Goal: Check status: Check status

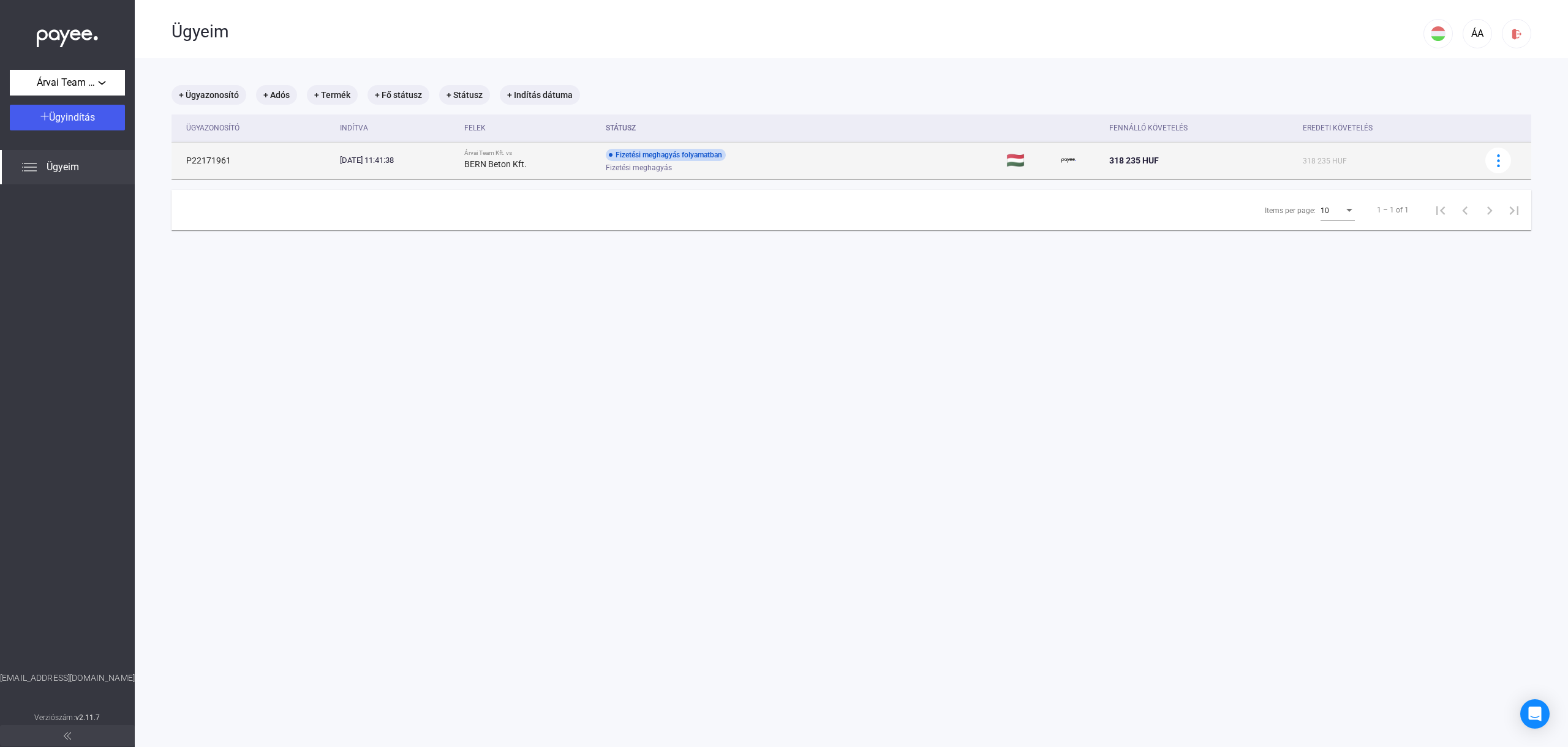
click at [768, 158] on div "Fizetési meghagyás folyamatban Fizetési meghagyás" at bounding box center [703, 160] width 195 height 24
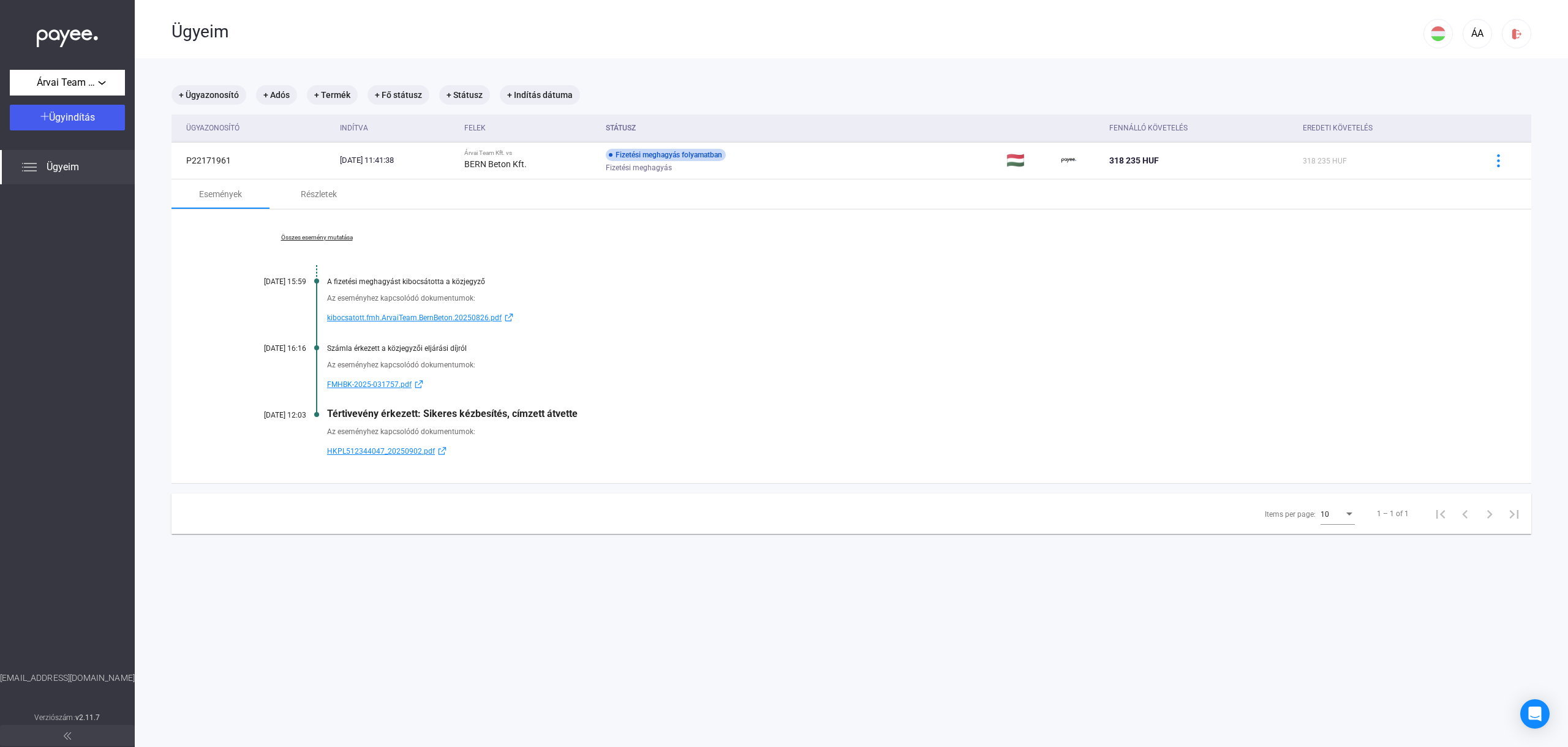
click at [907, 292] on div "Az eseményhez kapcsolódó dokumentumok:" at bounding box center [898, 298] width 1143 height 12
drag, startPoint x: 817, startPoint y: 369, endPoint x: 822, endPoint y: 379, distance: 11.2
click at [816, 369] on div "Az eseményhez kapcsolódó dokumentumok:" at bounding box center [898, 365] width 1143 height 12
click at [453, 465] on div "Összes esemény mutatása [DATE] 15:59 A fizetési meghagyást kibocsátotta a közje…" at bounding box center [852, 346] width 1360 height 273
click at [419, 452] on span "HKPL512344047_20250902.pdf" at bounding box center [381, 451] width 108 height 14
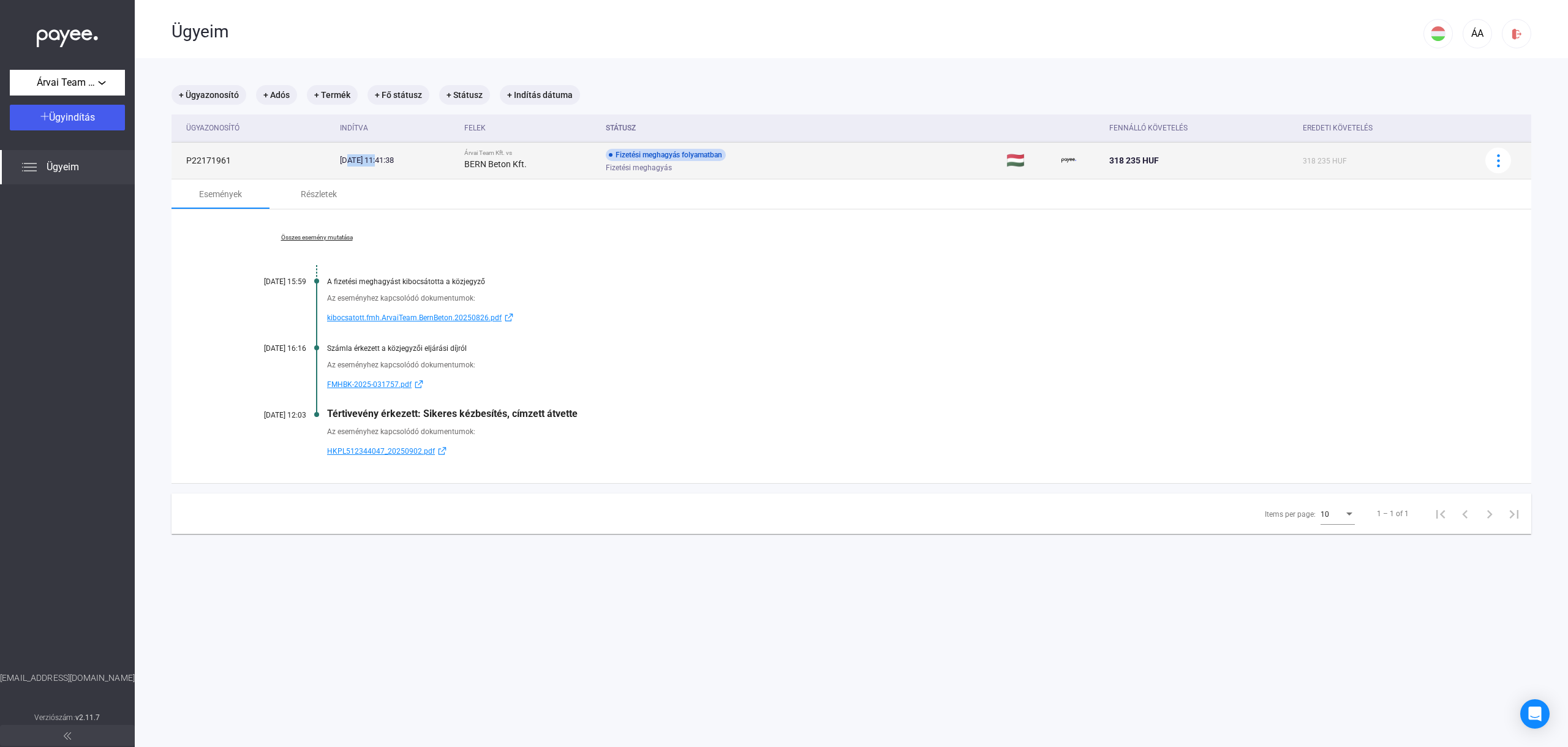
drag, startPoint x: 348, startPoint y: 161, endPoint x: 378, endPoint y: 161, distance: 30.0
click at [378, 161] on div "[DATE] 11:41:38" at bounding box center [397, 160] width 114 height 12
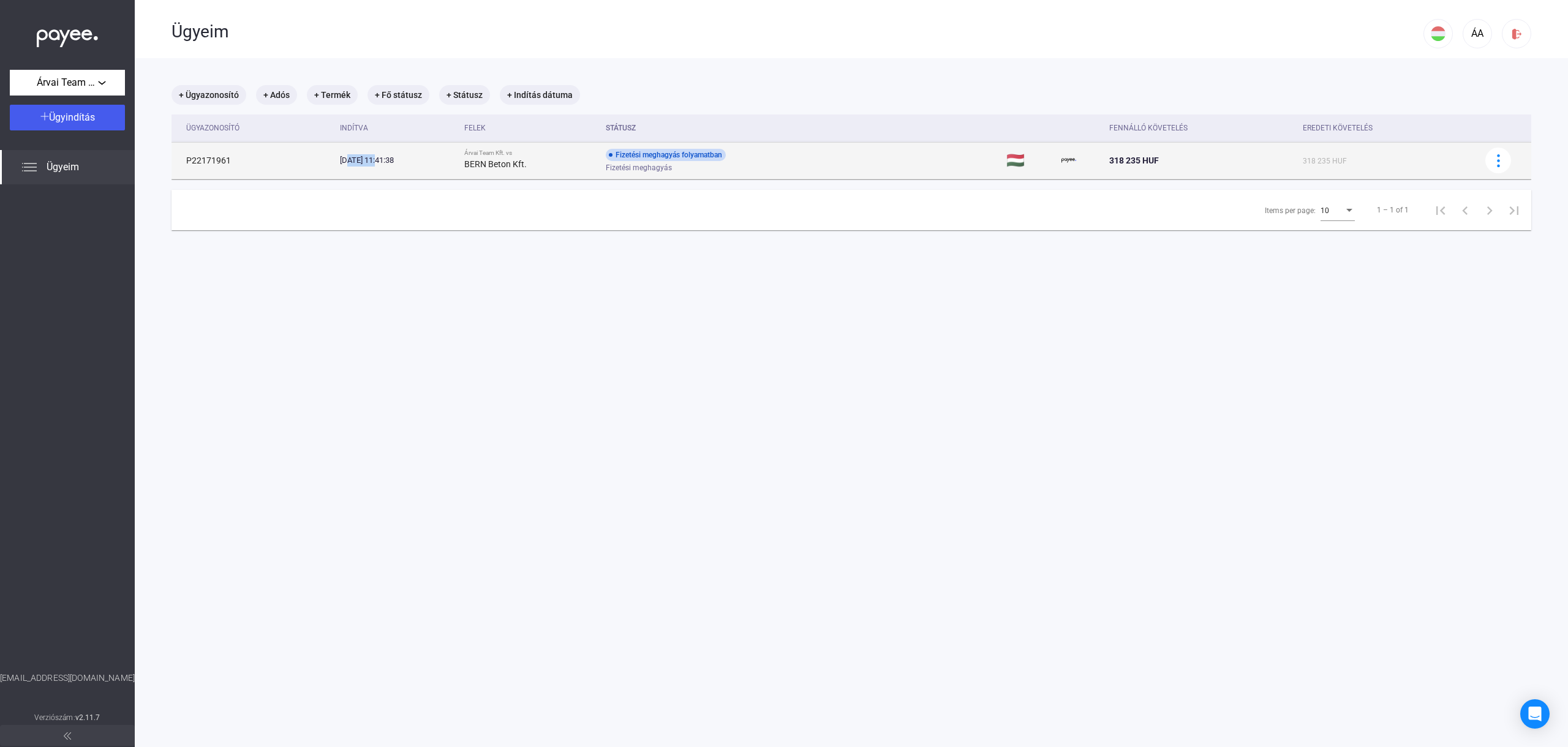
click at [378, 161] on div "[DATE] 11:41:38" at bounding box center [397, 160] width 114 height 12
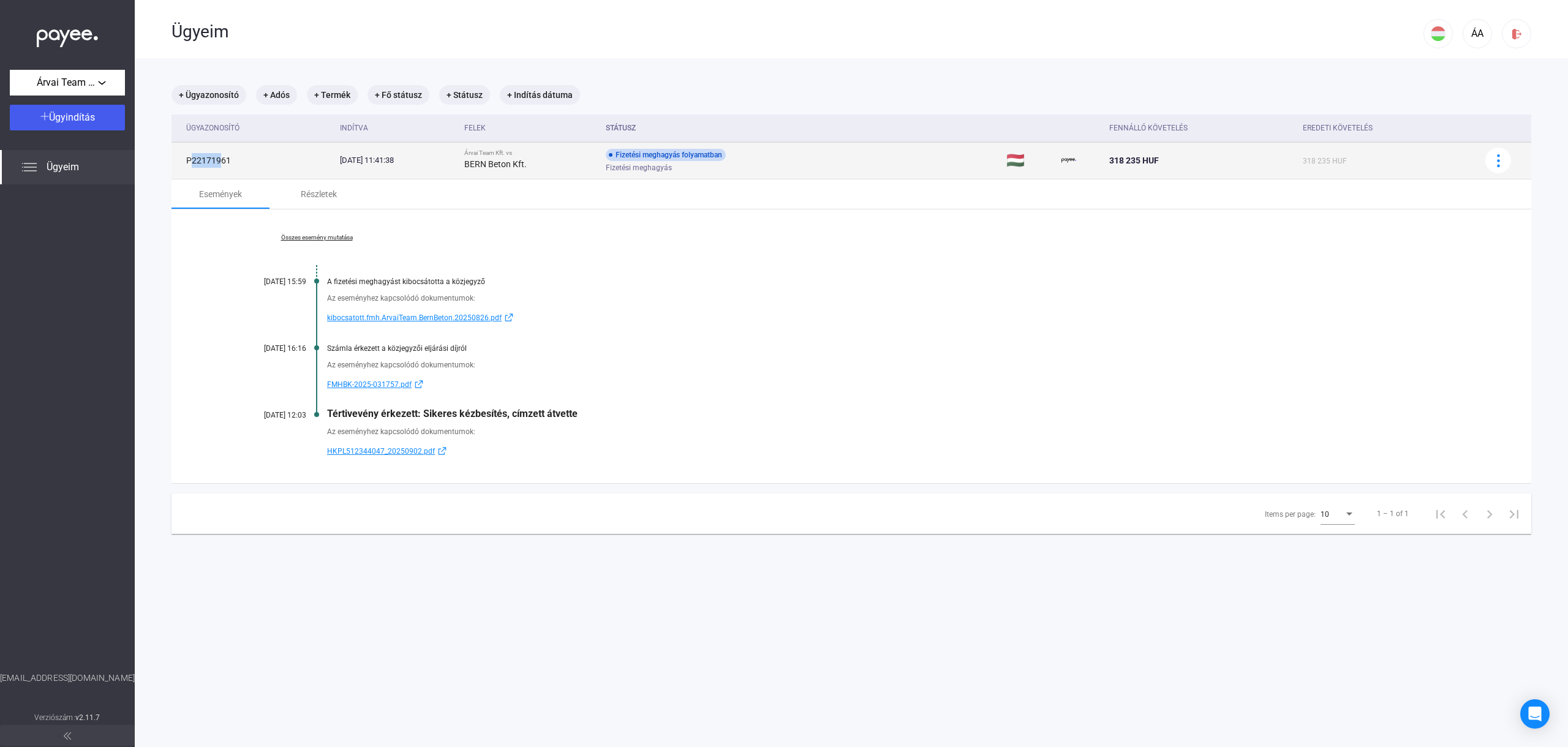
drag, startPoint x: 213, startPoint y: 162, endPoint x: 185, endPoint y: 161, distance: 28.0
click at [185, 161] on td "P22171961" at bounding box center [253, 160] width 164 height 37
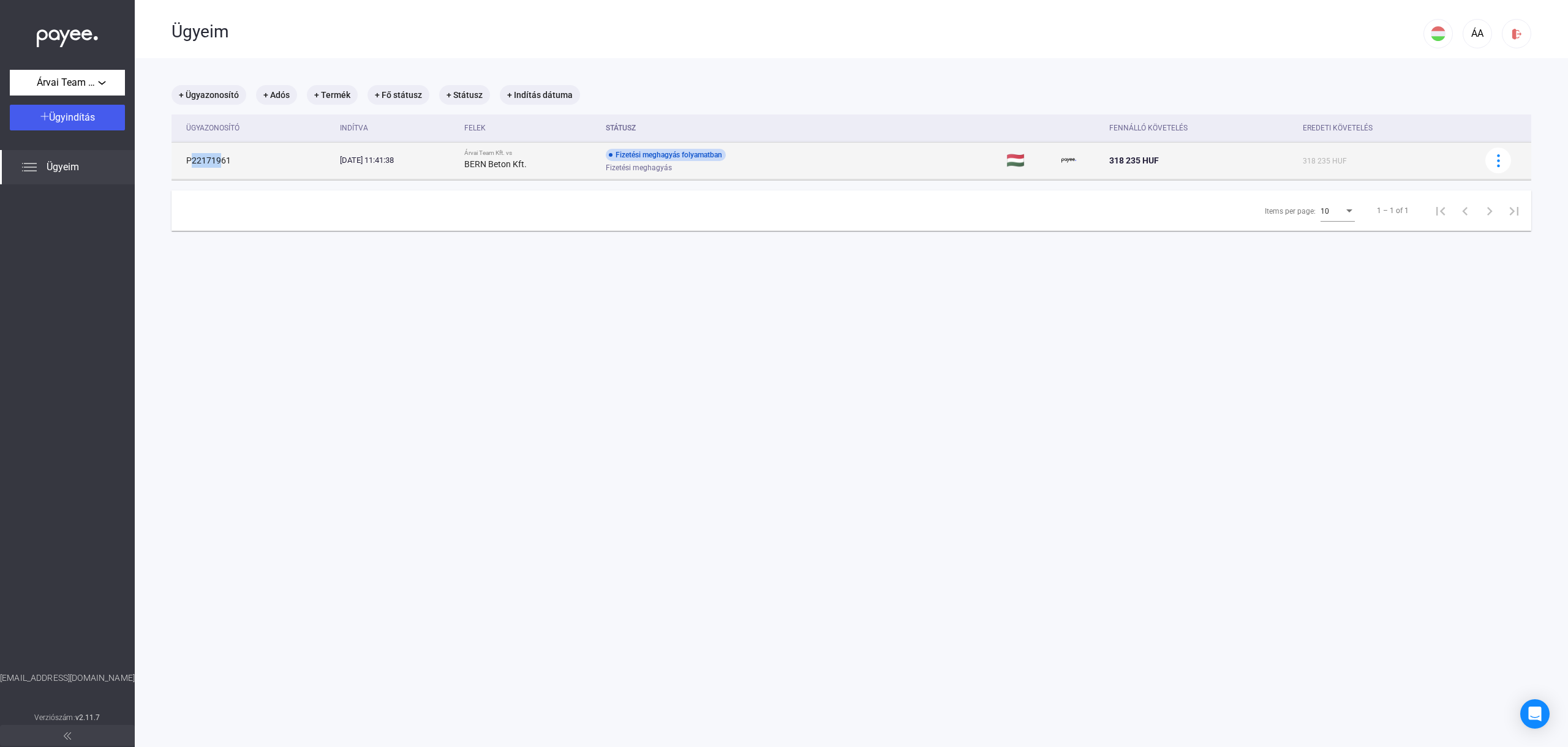
click at [185, 161] on td "P22171961" at bounding box center [253, 160] width 164 height 37
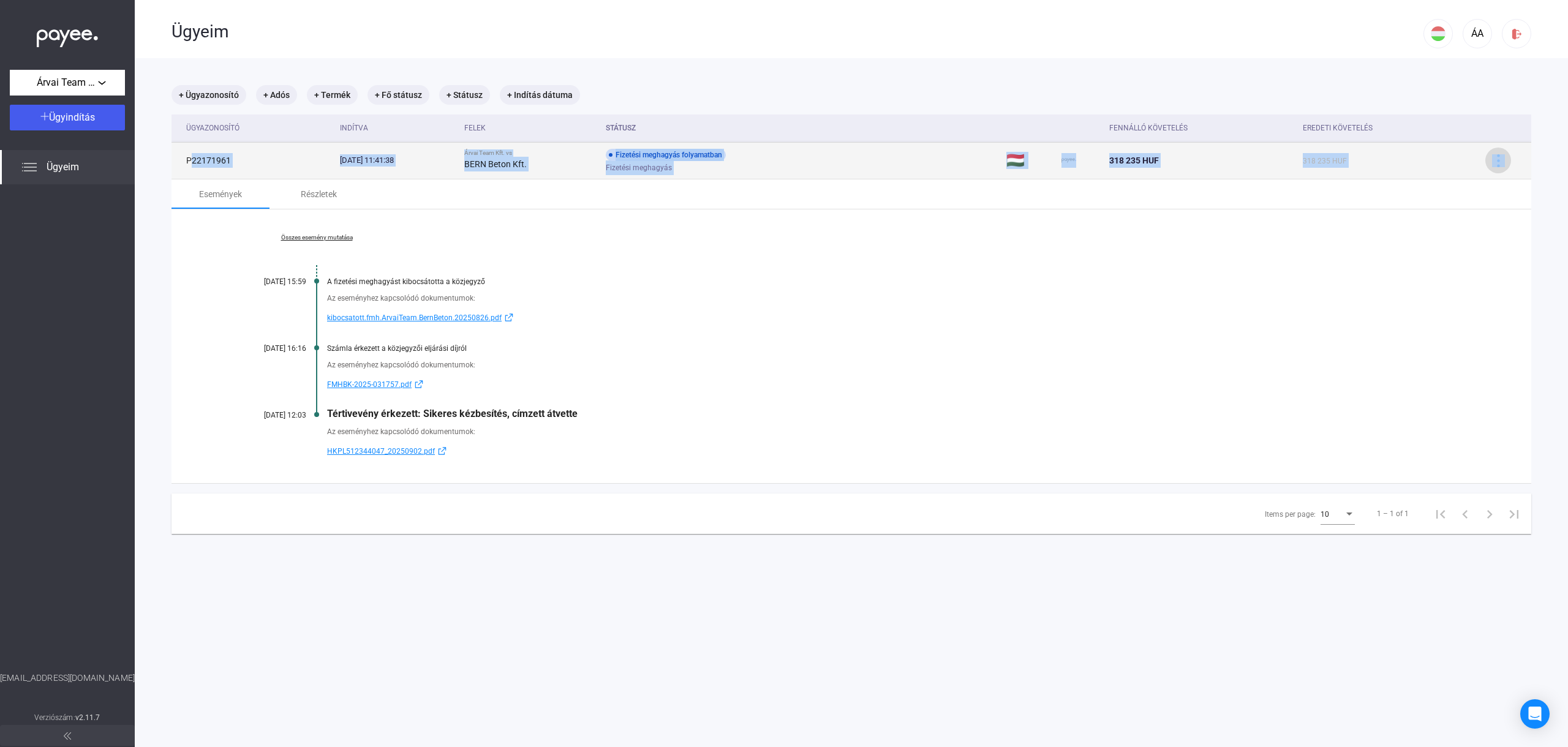
drag, startPoint x: 186, startPoint y: 159, endPoint x: 1495, endPoint y: 164, distance: 1309.0
click at [1495, 164] on tr "P22171961 [DATE] 11:41:38 Árvai Team Kft. vs BERN Beton Kft. Fizetési meghagyás…" at bounding box center [852, 160] width 1360 height 37
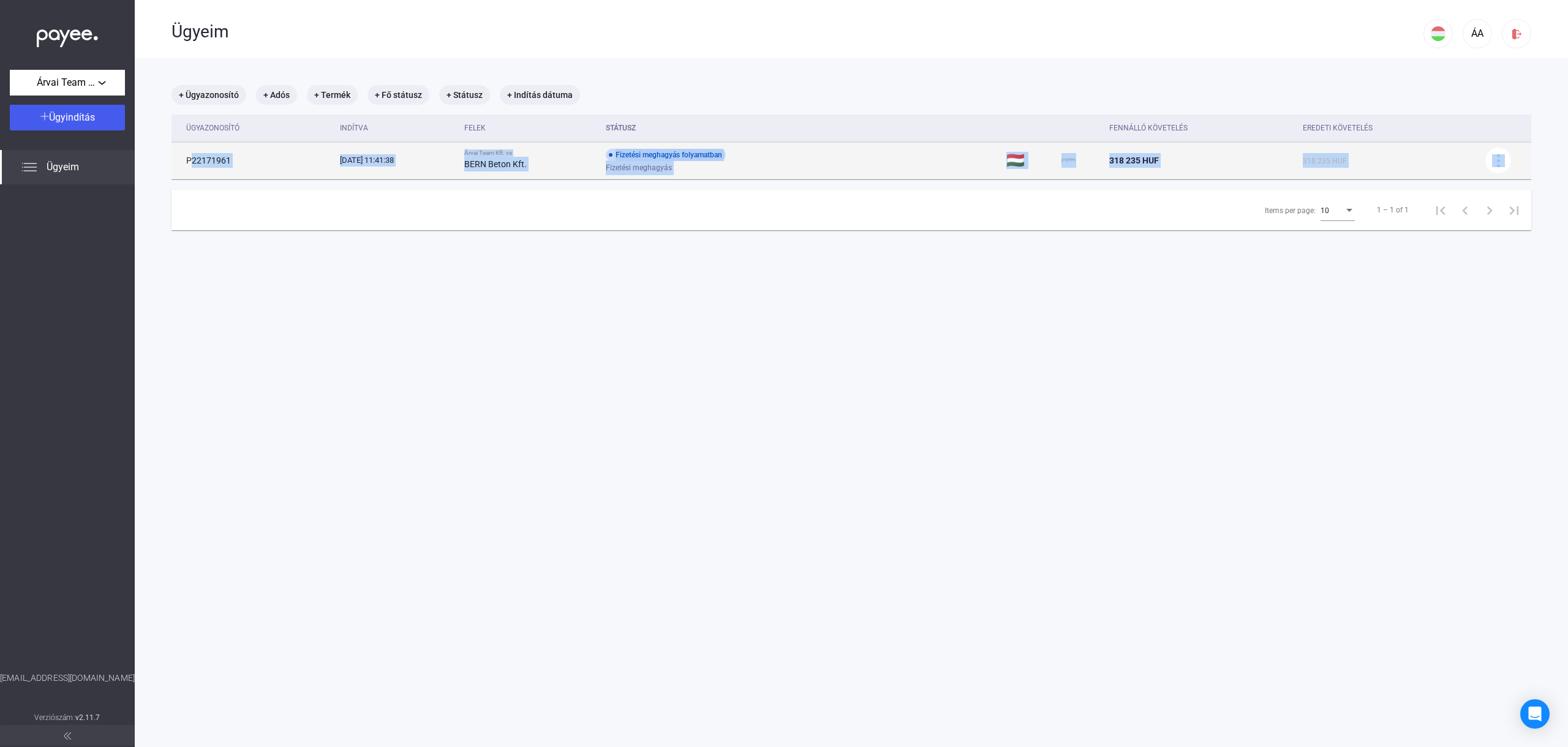
click at [1334, 164] on span "318 235 HUF" at bounding box center [1325, 161] width 44 height 9
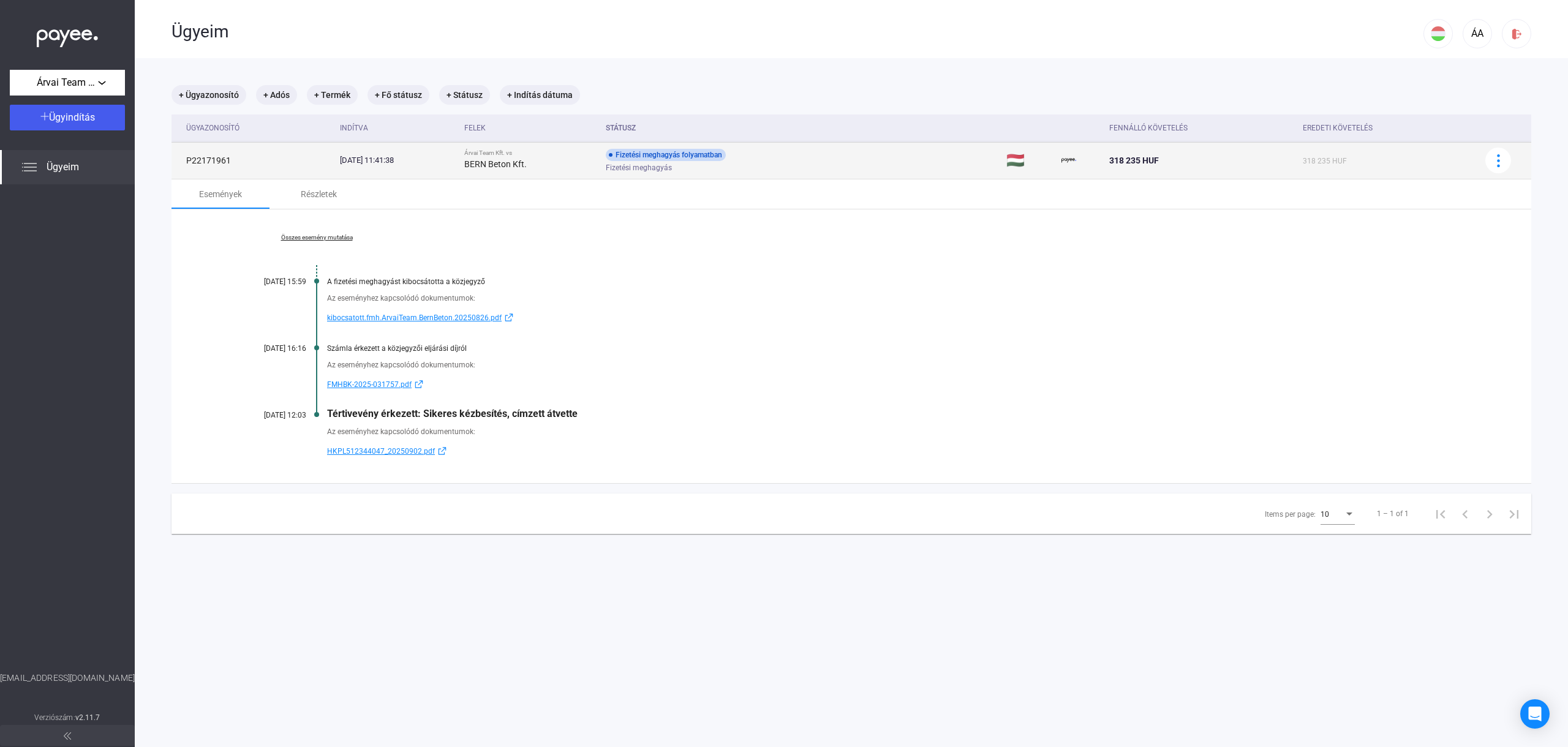
drag, startPoint x: 1350, startPoint y: 166, endPoint x: 180, endPoint y: 160, distance: 1170.0
click at [180, 160] on tr "P22171961 [DATE] 11:41:38 Árvai Team Kft. vs BERN Beton Kft. Fizetési meghagyás…" at bounding box center [852, 160] width 1360 height 37
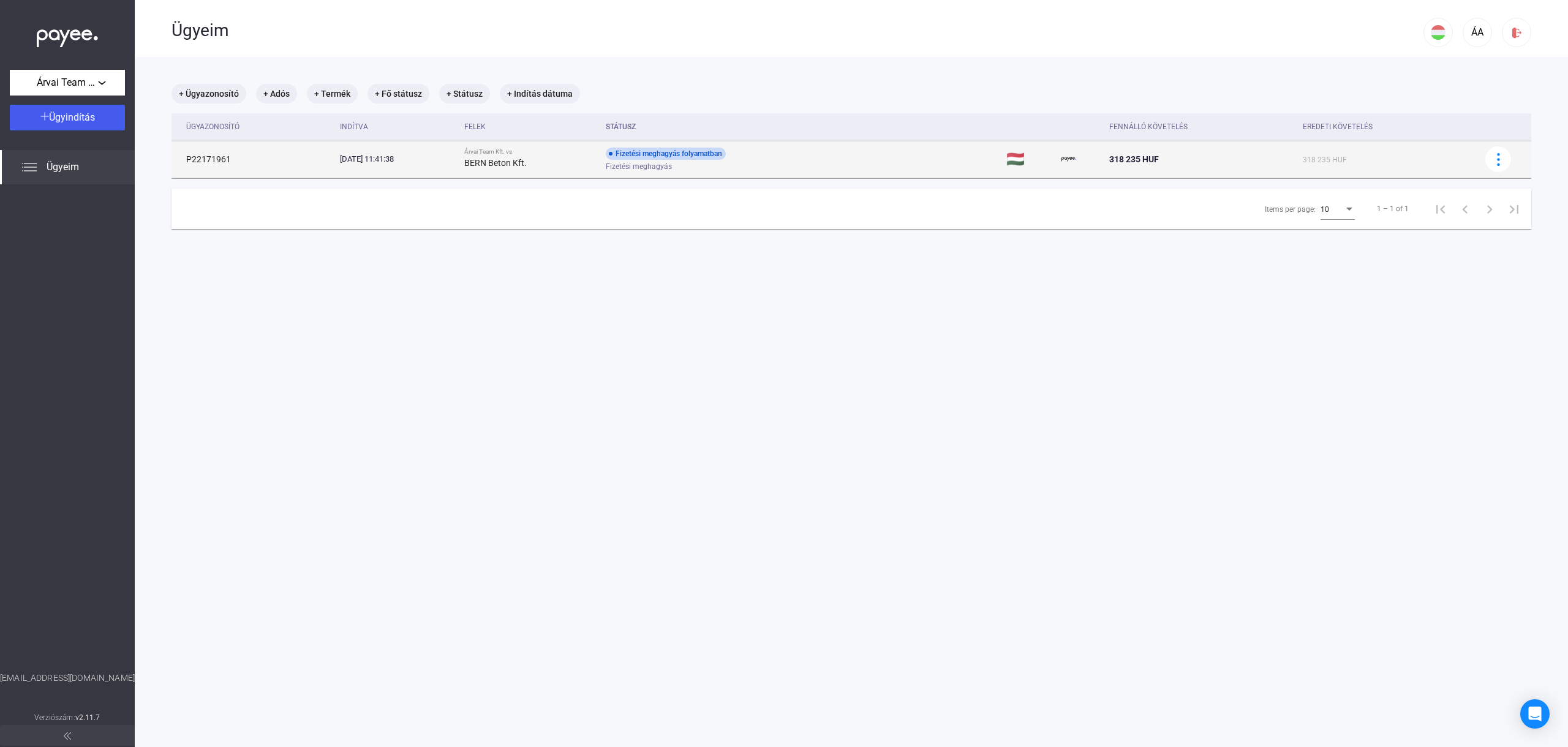
click at [1118, 164] on span "318 235 HUF" at bounding box center [1134, 159] width 49 height 10
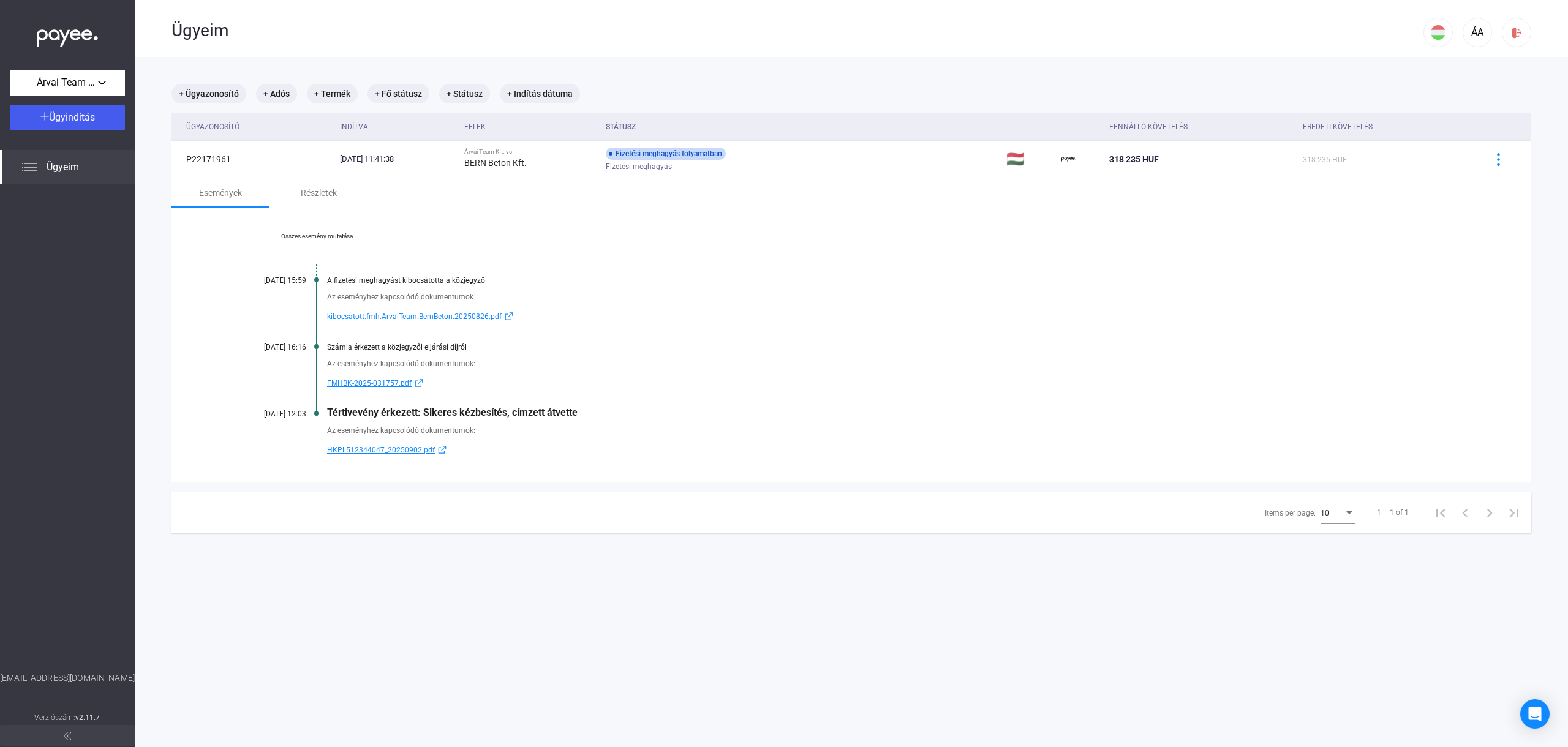
drag, startPoint x: 438, startPoint y: 417, endPoint x: 516, endPoint y: 419, distance: 78.0
click at [516, 419] on div "Összes esemény mutatása [DATE] 15:59 A fizetési meghagyást kibocsátotta a közje…" at bounding box center [852, 345] width 1360 height 273
click at [516, 419] on div "Az eseményhez kapcsolódó dokumentumok: HKPL512344047_20250902.pdf" at bounding box center [852, 437] width 1238 height 39
drag, startPoint x: 601, startPoint y: 413, endPoint x: 429, endPoint y: 414, distance: 172.0
click at [429, 414] on div "Tértivevény érkezett: Sikeres kézbesítés, címzett átvette" at bounding box center [898, 412] width 1143 height 12
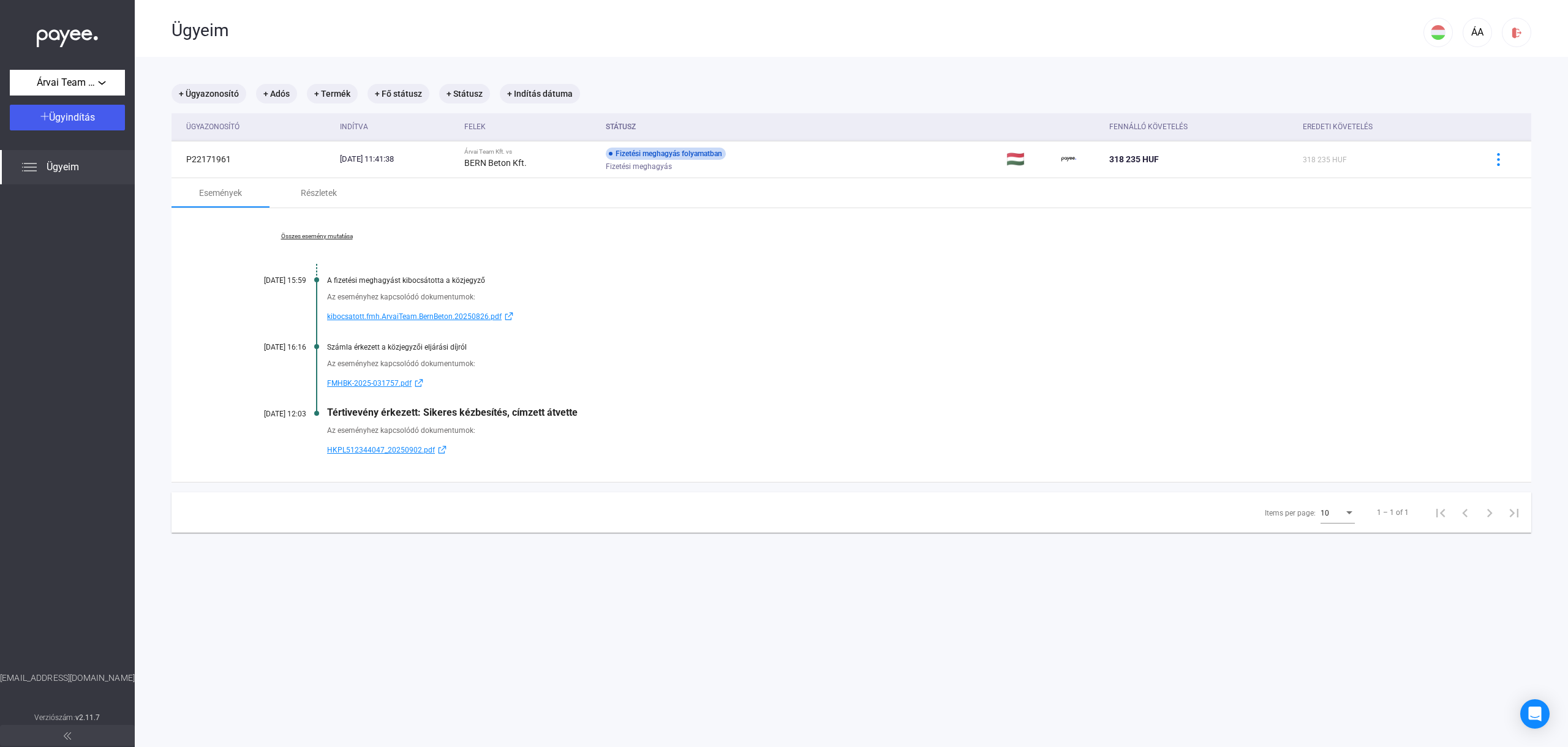
click at [429, 414] on div "Tértivevény érkezett: Sikeres kézbesítés, címzett átvette" at bounding box center [898, 412] width 1143 height 12
drag, startPoint x: 423, startPoint y: 412, endPoint x: 324, endPoint y: 413, distance: 99.0
click at [324, 413] on div "Összes esemény mutatása [DATE] 15:59 A fizetési meghagyást kibocsátotta a közje…" at bounding box center [852, 345] width 1360 height 273
click at [333, 412] on div "Tértivevény érkezett: Sikeres kézbesítés, címzett átvette" at bounding box center [898, 412] width 1143 height 12
drag, startPoint x: 419, startPoint y: 413, endPoint x: 572, endPoint y: 438, distance: 155.0
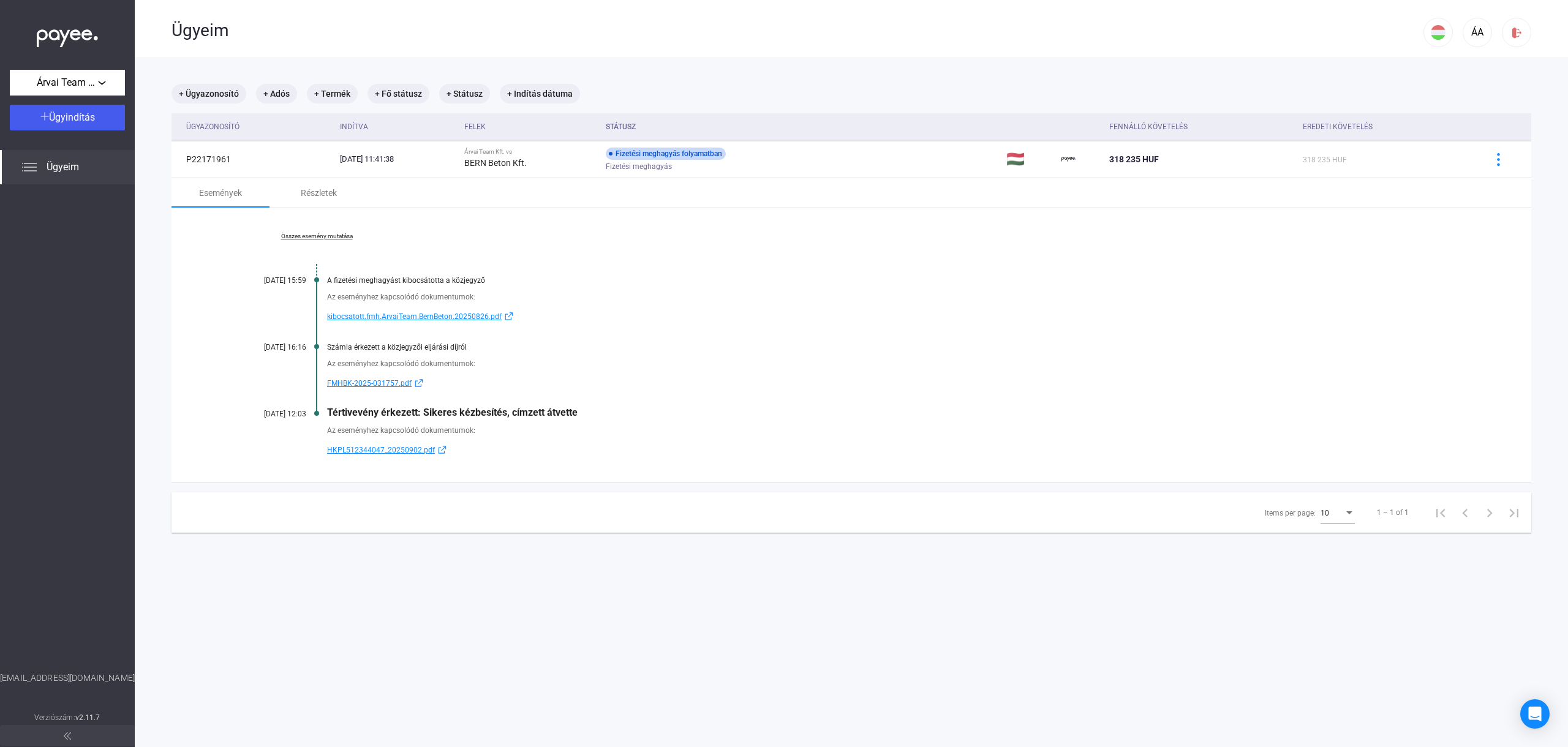
click at [572, 438] on div "Összes esemény mutatása [DATE] 15:59 A fizetési meghagyást kibocsátotta a közje…" at bounding box center [852, 345] width 1360 height 273
click at [571, 438] on div "Az eseményhez kapcsolódó dokumentumok: HKPL512344047_20250902.pdf" at bounding box center [852, 437] width 1238 height 39
drag, startPoint x: 279, startPoint y: 412, endPoint x: 307, endPoint y: 412, distance: 28.0
click at [307, 412] on div "Összes esemény mutatása [DATE] 15:59 A fizetési meghagyást kibocsátotta a közje…" at bounding box center [852, 345] width 1360 height 273
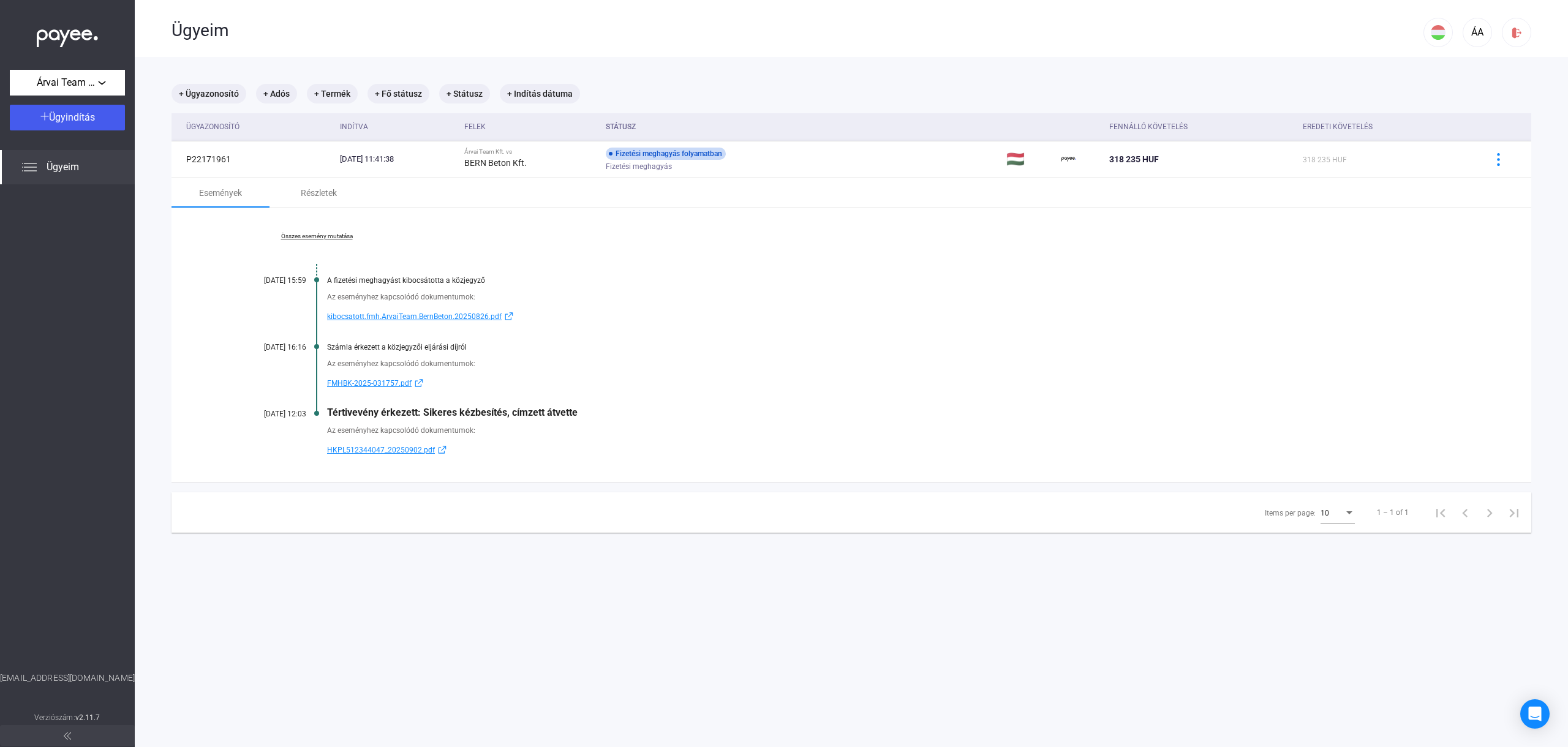
drag, startPoint x: 305, startPoint y: 414, endPoint x: 286, endPoint y: 415, distance: 19.0
click at [286, 415] on div "[DATE] 12:03" at bounding box center [269, 414] width 73 height 9
drag, startPoint x: 287, startPoint y: 347, endPoint x: 338, endPoint y: 408, distance: 79.5
click at [338, 408] on div "Összes esemény mutatása [DATE] 15:59 A fizetési meghagyást kibocsátotta a közje…" at bounding box center [852, 345] width 1360 height 273
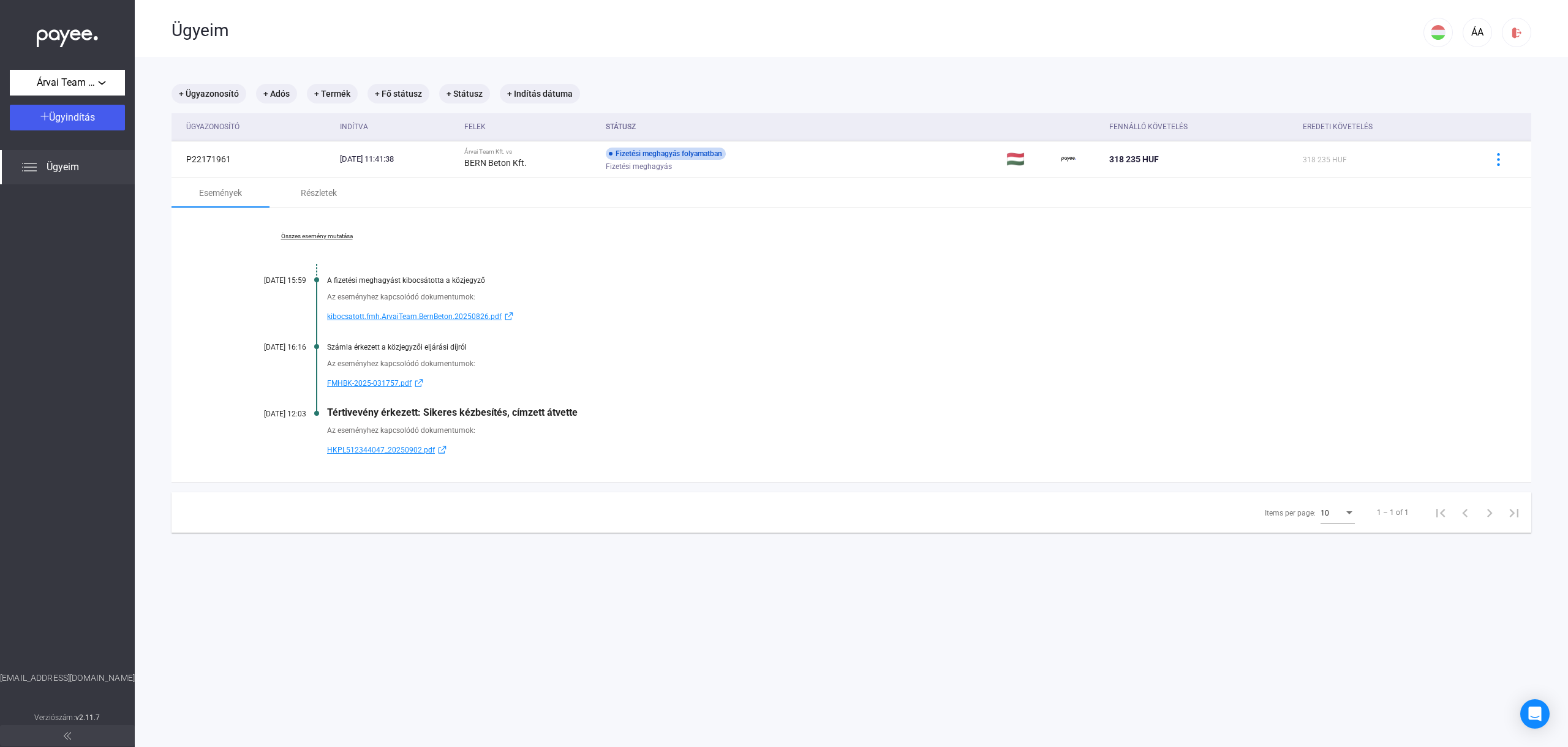
drag, startPoint x: 304, startPoint y: 411, endPoint x: 256, endPoint y: 416, distance: 48.3
click at [256, 416] on div "[DATE] 12:03" at bounding box center [269, 414] width 73 height 9
click at [264, 415] on div "[DATE] 12:03" at bounding box center [269, 414] width 73 height 9
drag, startPoint x: 287, startPoint y: 412, endPoint x: 306, endPoint y: 413, distance: 19.0
click at [306, 413] on div "Összes esemény mutatása [DATE] 15:59 A fizetési meghagyást kibocsátotta a közje…" at bounding box center [852, 345] width 1360 height 273
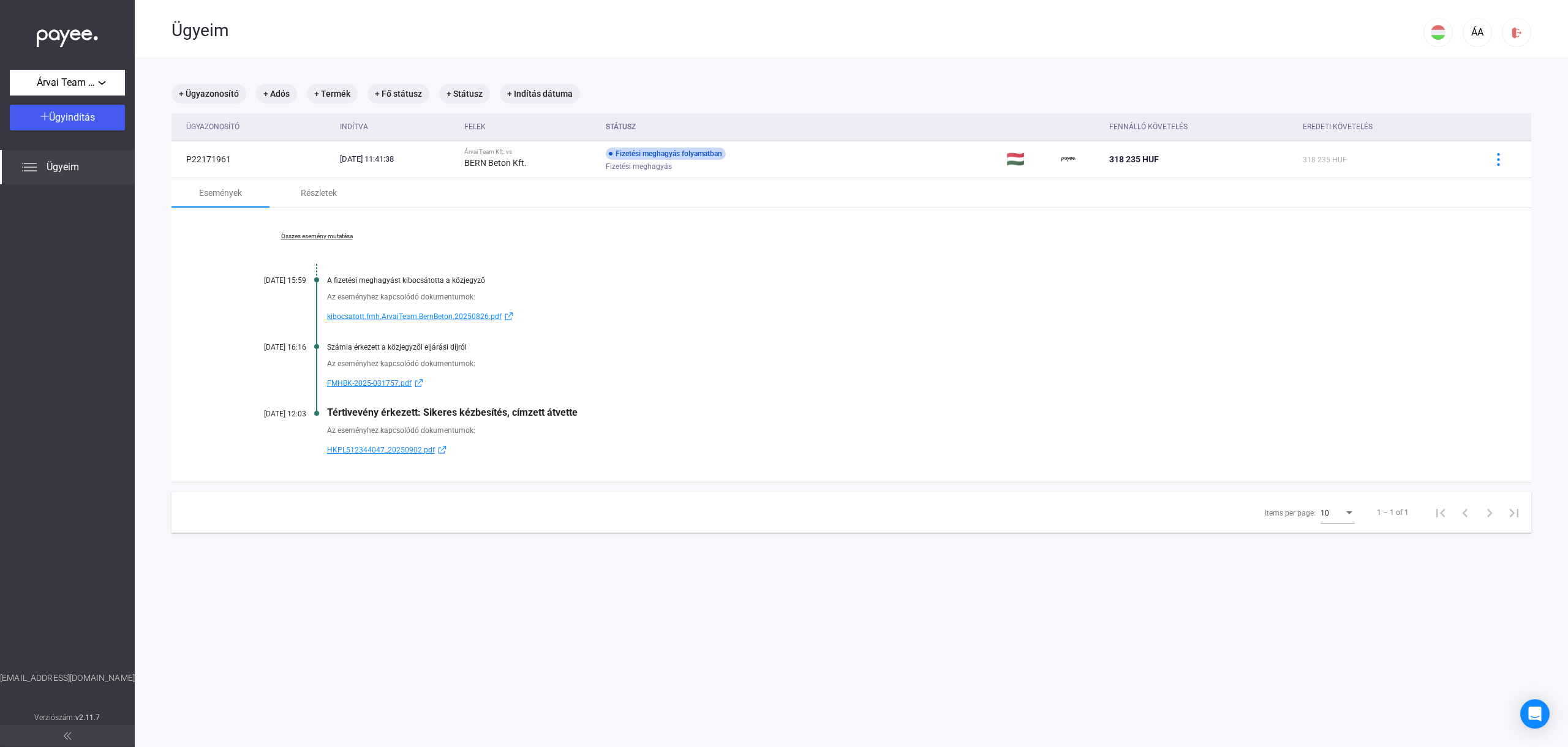
drag, startPoint x: 306, startPoint y: 412, endPoint x: 247, endPoint y: 410, distance: 59.0
click at [242, 415] on div "Összes esemény mutatása [DATE] 15:59 A fizetési meghagyást kibocsátotta a közje…" at bounding box center [852, 345] width 1360 height 273
drag, startPoint x: 250, startPoint y: 343, endPoint x: 483, endPoint y: 398, distance: 239.4
click at [483, 398] on div "Összes esemény mutatása [DATE] 15:59 A fizetési meghagyást kibocsátotta a közje…" at bounding box center [852, 345] width 1360 height 273
drag, startPoint x: 242, startPoint y: 409, endPoint x: 530, endPoint y: 455, distance: 291.7
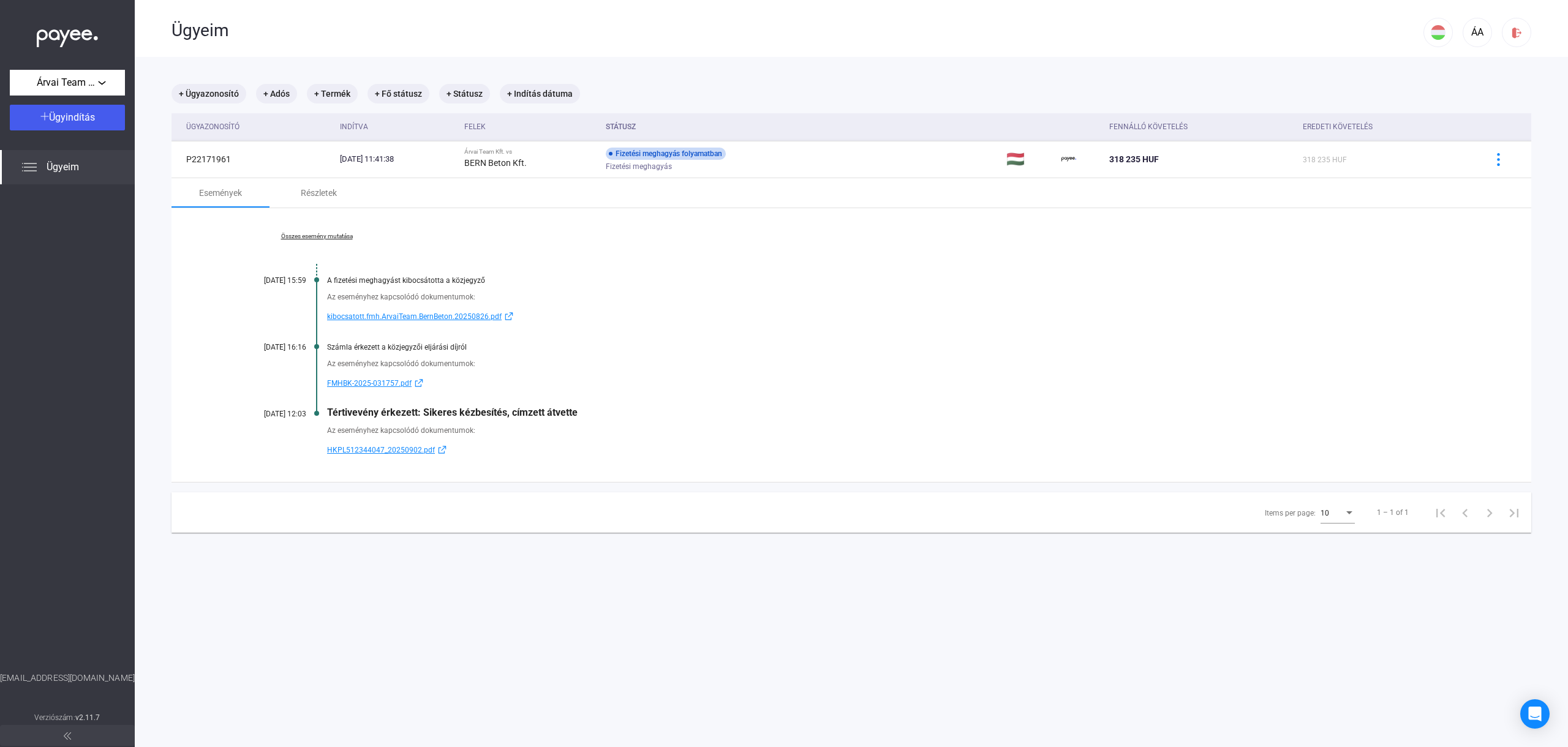
click at [528, 455] on div "Összes esemény mutatása [DATE] 15:59 A fizetési meghagyást kibocsátotta a közje…" at bounding box center [852, 345] width 1360 height 273
click at [583, 433] on div "Az eseményhez kapcsolódó dokumentumok:" at bounding box center [898, 430] width 1143 height 12
drag, startPoint x: 523, startPoint y: 430, endPoint x: 248, endPoint y: 411, distance: 275.7
click at [248, 411] on div "Összes esemény mutatása [DATE] 15:59 A fizetési meghagyást kibocsátotta a közje…" at bounding box center [852, 345] width 1360 height 273
click at [279, 412] on div "[DATE] 12:03" at bounding box center [269, 414] width 73 height 9
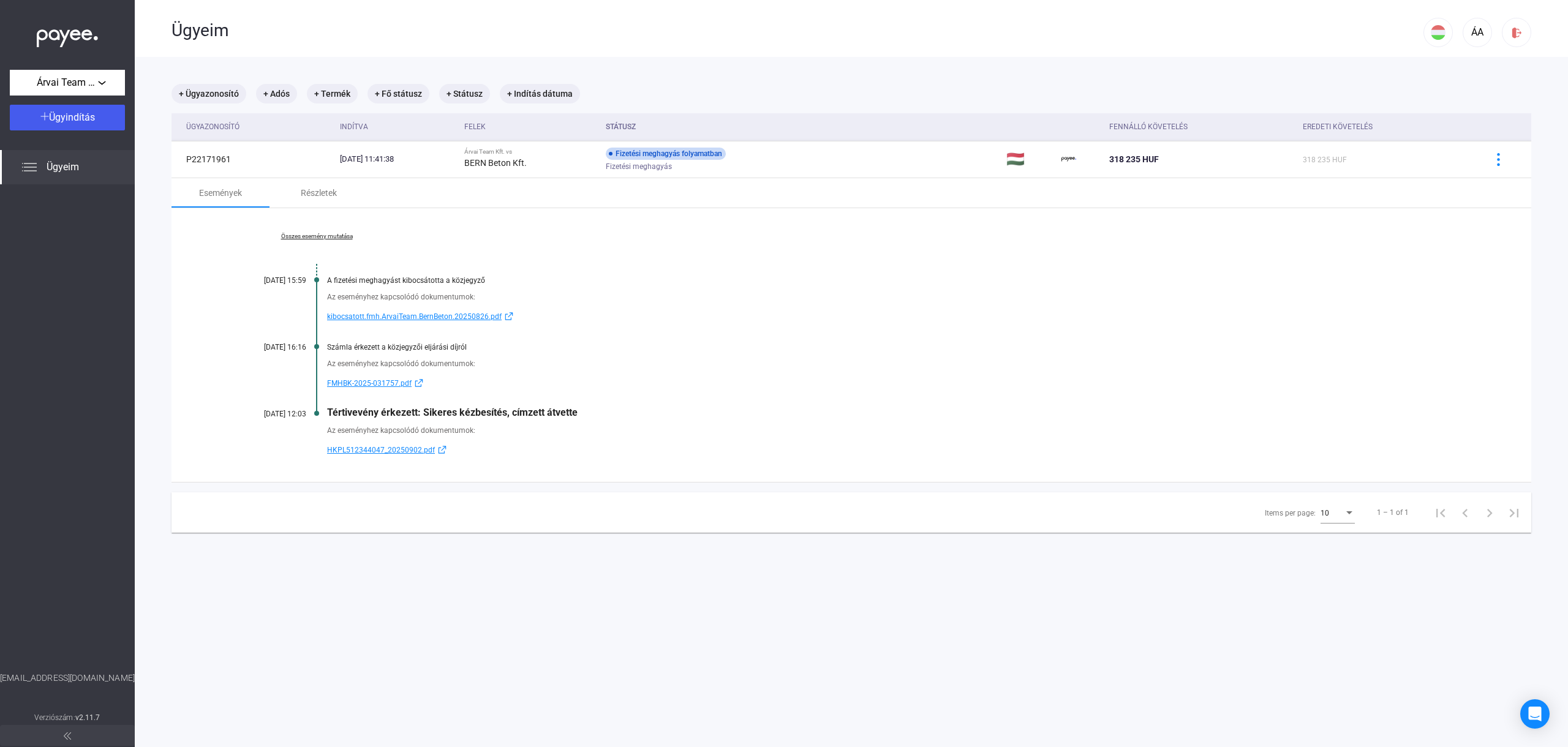
drag, startPoint x: 315, startPoint y: 415, endPoint x: 606, endPoint y: 421, distance: 291.1
click at [606, 421] on div "Összes esemény mutatása [DATE] 15:59 A fizetési meghagyást kibocsátotta a közje…" at bounding box center [852, 345] width 1360 height 273
drag, startPoint x: 603, startPoint y: 417, endPoint x: 239, endPoint y: 417, distance: 364.0
click at [239, 417] on div "Összes esemény mutatása [DATE] 15:59 A fizetési meghagyást kibocsátotta a közje…" at bounding box center [852, 345] width 1360 height 273
drag, startPoint x: 267, startPoint y: 412, endPoint x: 324, endPoint y: 415, distance: 57.1
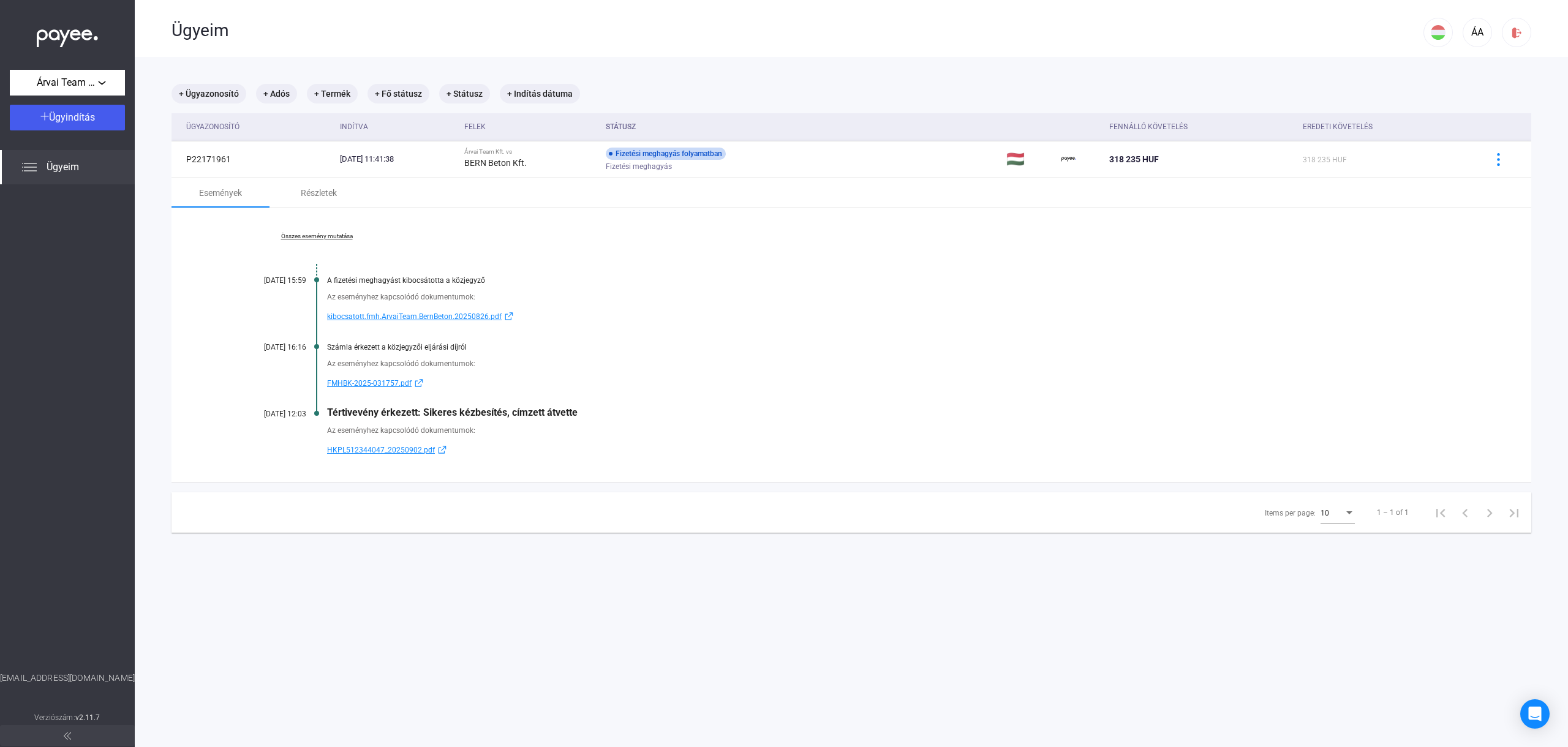
click at [324, 415] on div "Összes esemény mutatása [DATE] 15:59 A fizetési meghagyást kibocsátotta a közje…" at bounding box center [852, 345] width 1360 height 273
drag, startPoint x: 498, startPoint y: 430, endPoint x: 327, endPoint y: 426, distance: 171.0
click at [327, 426] on div "Az eseményhez kapcsolódó dokumentumok:" at bounding box center [898, 430] width 1143 height 12
click at [367, 443] on span "HKPL512344047_20250902.pdf" at bounding box center [381, 450] width 108 height 14
click at [884, 384] on link "FMHBK-2025-031757.pdf" at bounding box center [898, 383] width 1143 height 14
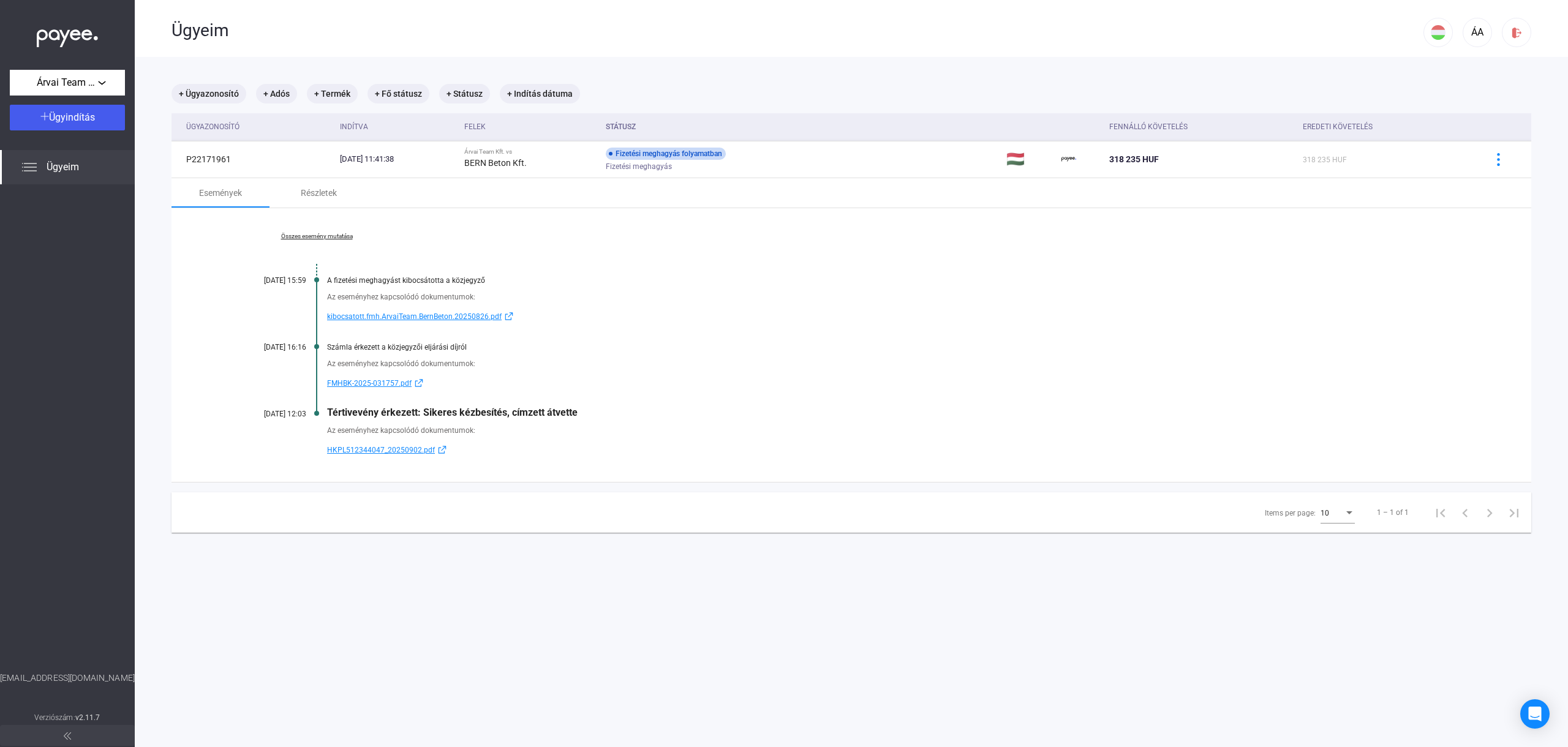
click at [884, 253] on div "Összes esemény mutatása [DATE] 15:59 A fizetési meghagyást kibocsátotta a közje…" at bounding box center [852, 345] width 1360 height 273
